Goal: Transaction & Acquisition: Purchase product/service

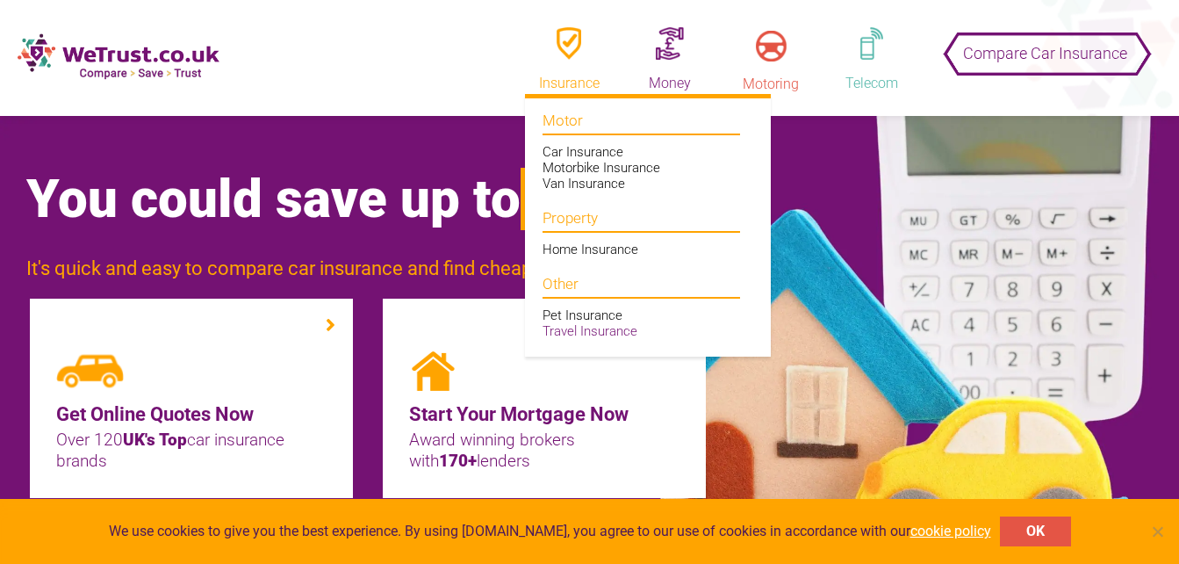
click at [593, 331] on link "Travel Insurance" at bounding box center [590, 331] width 95 height 16
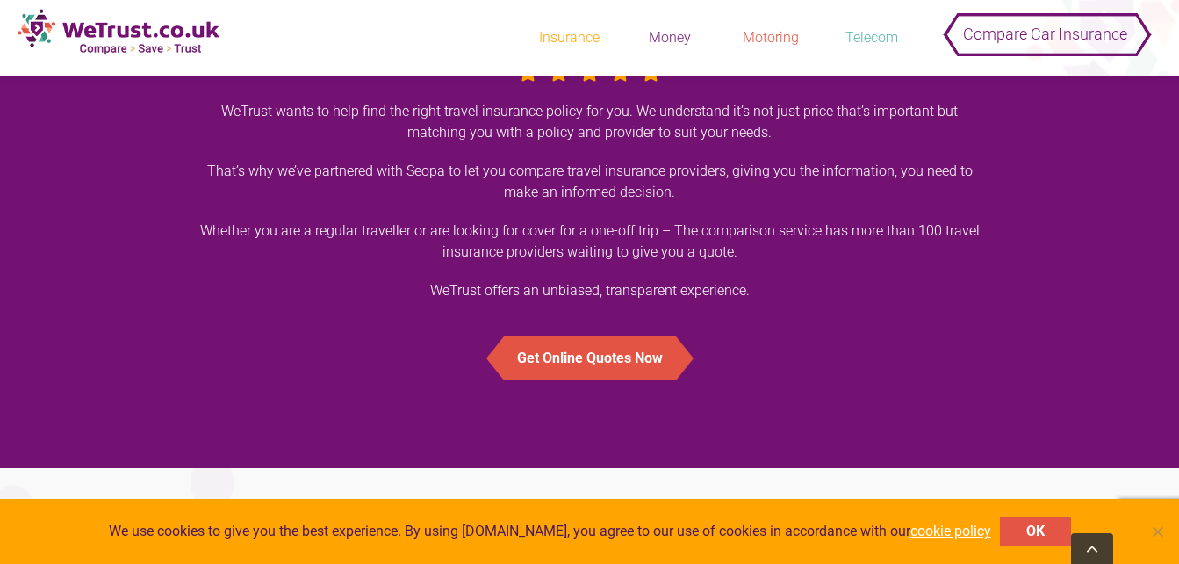
scroll to position [1261, 0]
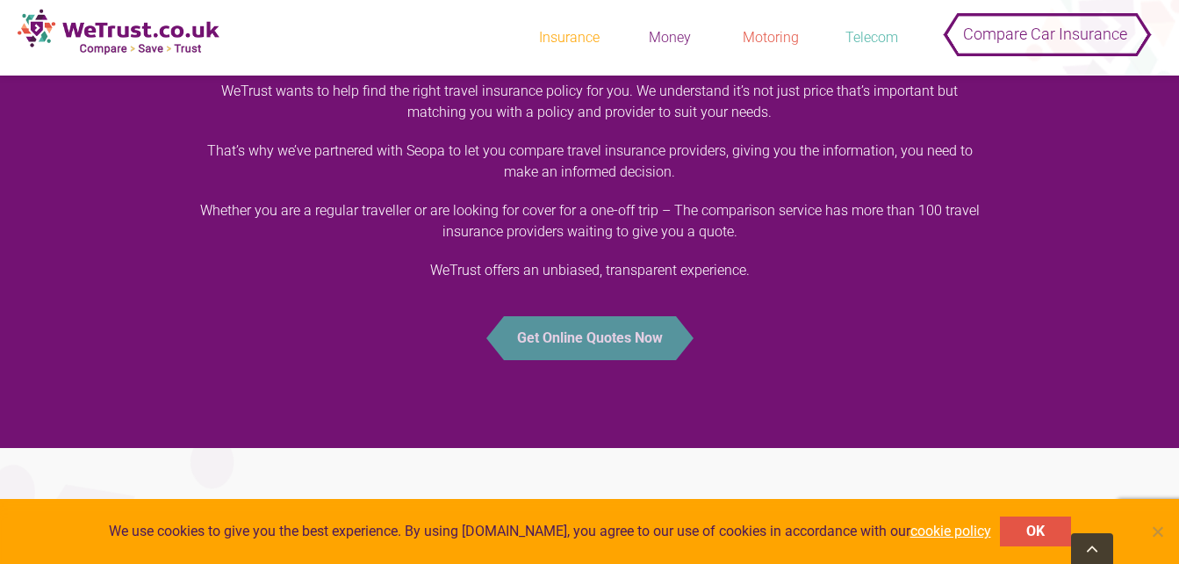
click at [564, 346] on button "Get Online Quotes Now" at bounding box center [590, 338] width 172 height 44
